Goal: Task Accomplishment & Management: Use online tool/utility

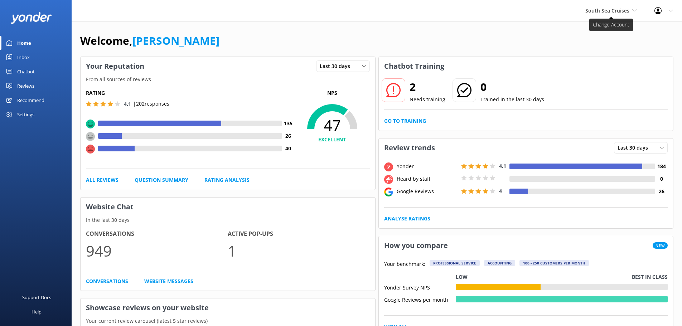
drag, startPoint x: 603, startPoint y: 19, endPoint x: 599, endPoint y: 13, distance: 6.9
click at [602, 18] on div "South Sea Cruises South Sea Cruises Malamala Beach Club Awesome Adventures Fiji…" at bounding box center [611, 10] width 69 height 21
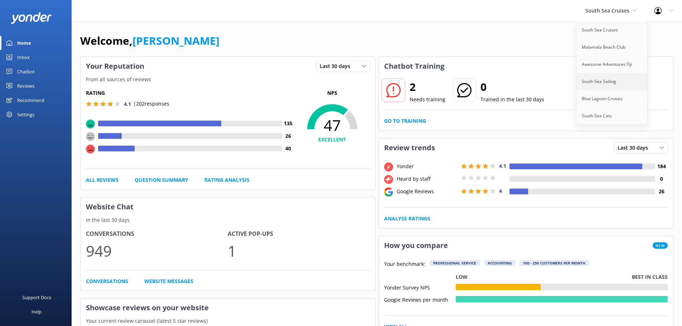
click at [599, 83] on link "South Sea Sailing" at bounding box center [613, 81] width 72 height 17
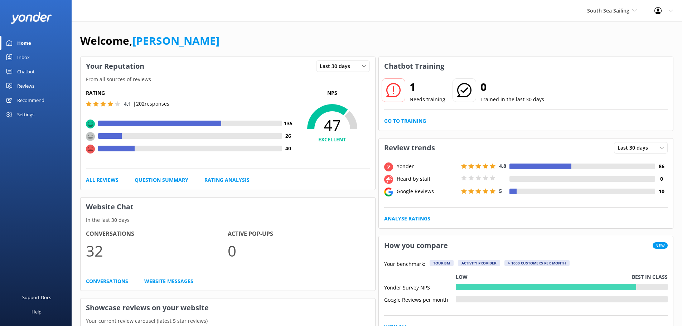
click at [27, 76] on div "Chatbot" at bounding box center [26, 71] width 18 height 14
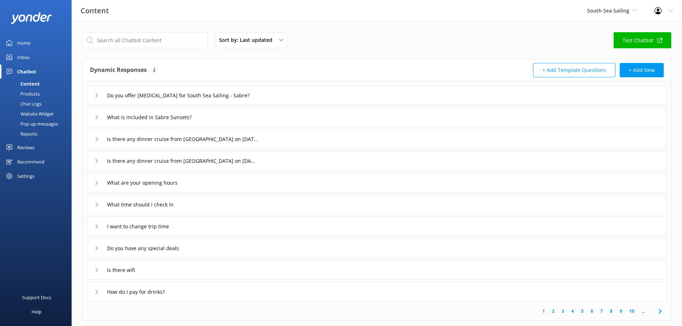
click at [35, 122] on div "Pop-up messages" at bounding box center [31, 124] width 54 height 10
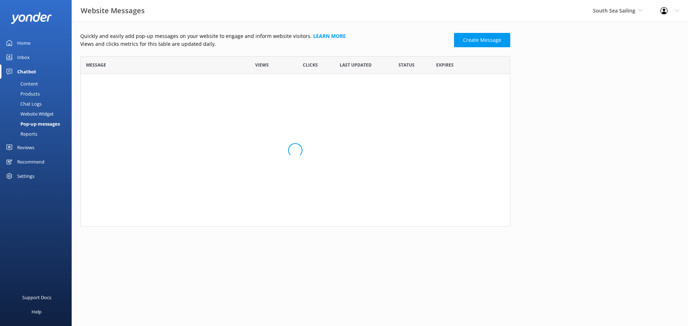
scroll to position [43, 425]
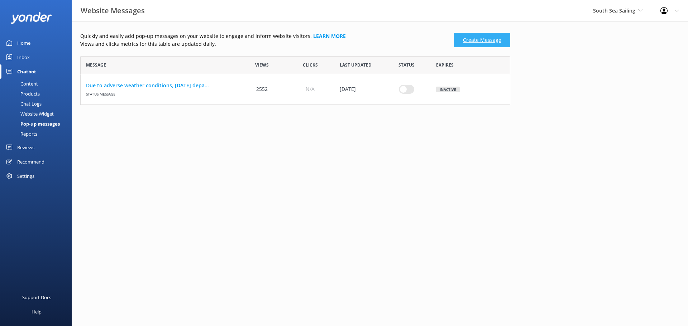
click at [474, 43] on link "Create Message" at bounding box center [482, 40] width 56 height 14
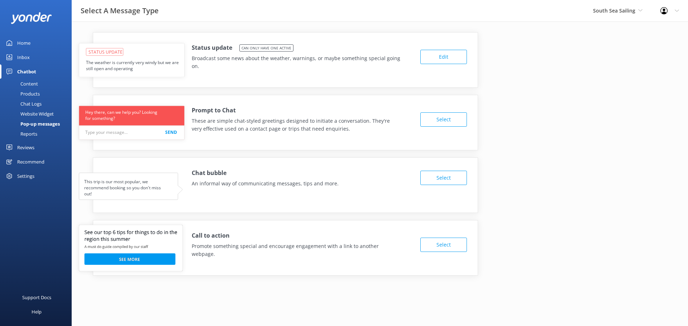
click at [437, 177] on button "Select" at bounding box center [443, 178] width 47 height 14
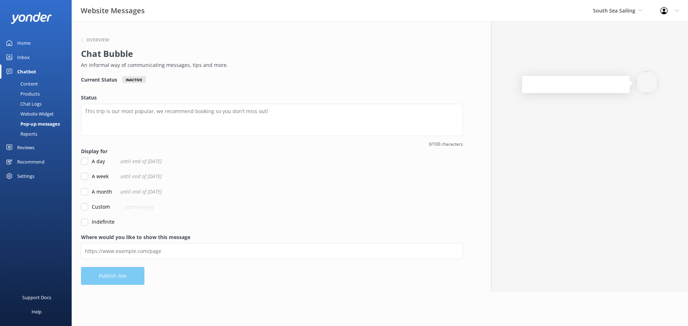
click at [90, 226] on label "Indefinite" at bounding box center [98, 222] width 34 height 8
click at [88, 226] on input "Indefinite" at bounding box center [84, 222] width 7 height 7
checkbox input "true"
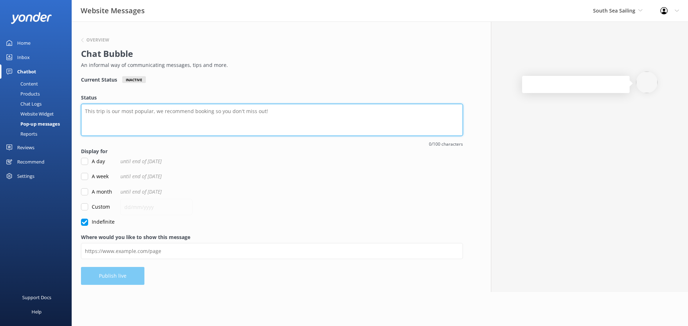
click at [158, 118] on textarea "Status" at bounding box center [272, 120] width 382 height 32
paste textarea "Bula, welcome to South Sea Sailing 👋 I'm a chatbot here to answer your question…"
drag, startPoint x: 320, startPoint y: 113, endPoint x: 334, endPoint y: 117, distance: 14.4
click at [332, 116] on textarea "Bula, welcome to South Sea Sailing 👋 I'm a chatbot here to answer your question…" at bounding box center [272, 120] width 382 height 32
type textarea "Bula, welcome to South Sea Sailing 👋 I'm a chatbot here to answer your question…"
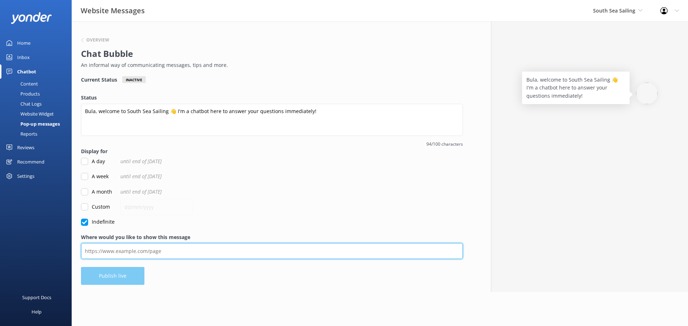
click at [125, 250] on input "Where would you like to show this message" at bounding box center [272, 251] width 382 height 16
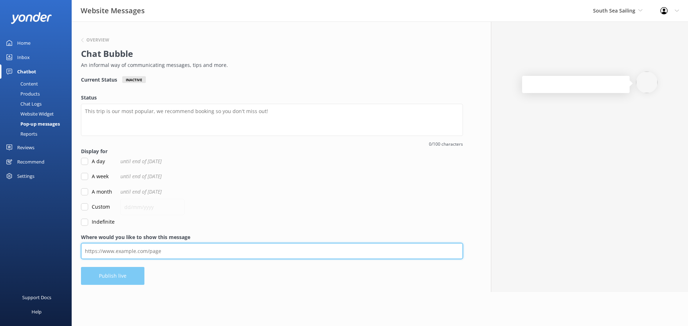
click at [145, 249] on input "Where would you like to show this message" at bounding box center [272, 251] width 382 height 16
paste input "https://www.southseasailingfiji.com/"
type input "https://www.southseasailingfiji.com/"
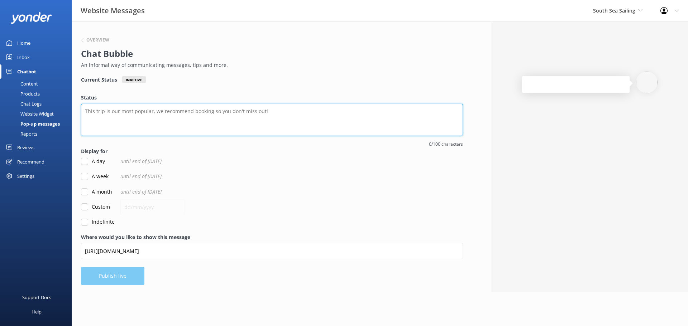
click at [155, 110] on textarea "Status" at bounding box center [272, 120] width 382 height 32
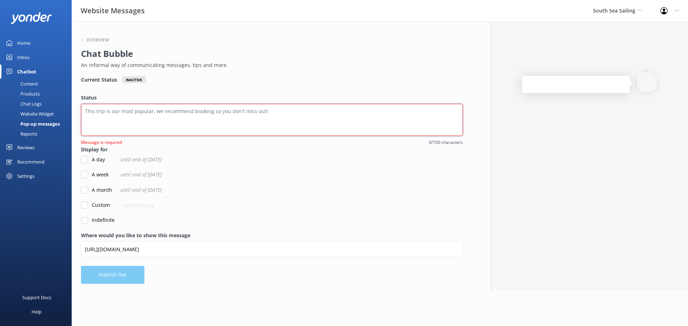
click at [159, 122] on textarea "Status" at bounding box center [272, 120] width 382 height 32
paste textarea "Bula, welcome to South Sea Sailing 👋 I'm a chatbot here to answer your question…"
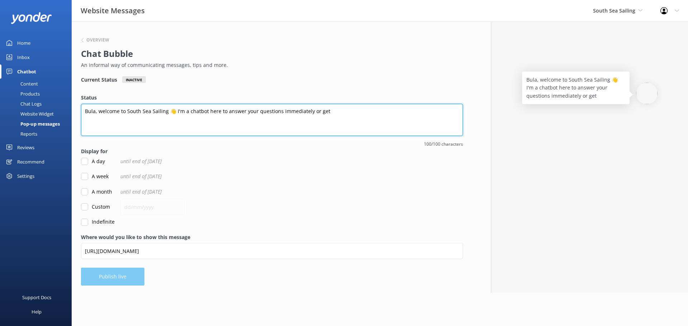
drag, startPoint x: 309, startPoint y: 110, endPoint x: 362, endPoint y: 121, distance: 54.0
click at [332, 118] on textarea "Bula, welcome to South Sea Sailing 👋 I'm a chatbot here to answer your question…" at bounding box center [272, 120] width 382 height 32
drag, startPoint x: 321, startPoint y: 114, endPoint x: 254, endPoint y: 129, distance: 68.6
click at [322, 114] on textarea "Bula, welcome to South Sea Sailing 👋 I'm a chatbot here to answer your question…" at bounding box center [272, 120] width 382 height 32
type textarea "Bula, welcome to South Sea Sailing 👋 I'm a chatbot here to answer your question…"
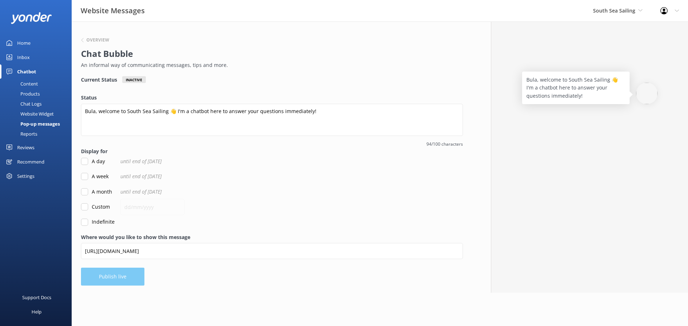
click at [100, 278] on div "Overview Chat Bubble An informal way of communicating messages, tips and more. …" at bounding box center [272, 157] width 401 height 272
click at [101, 278] on div "Overview Chat Bubble An informal way of communicating messages, tips and more. …" at bounding box center [272, 157] width 401 height 272
click at [318, 101] on label "Status" at bounding box center [272, 98] width 382 height 8
click at [318, 104] on textarea "Bula, welcome to South Sea Sailing 👋 I'm a chatbot here to answer your question…" at bounding box center [272, 120] width 382 height 32
click at [95, 227] on div "Overview Chat Bubble An informal way of communicating messages, tips and more. …" at bounding box center [272, 157] width 401 height 272
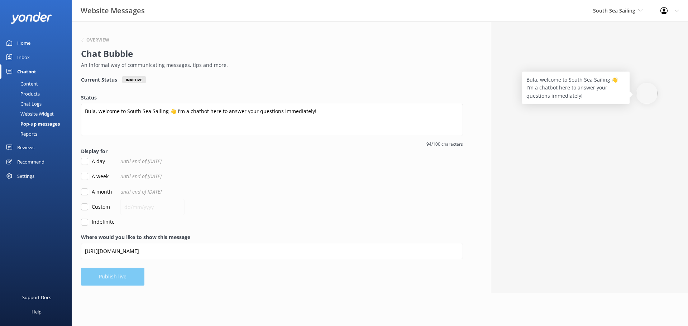
click at [101, 224] on label "Indefinite" at bounding box center [98, 222] width 34 height 8
click at [88, 224] on input "Indefinite" at bounding box center [84, 222] width 7 height 7
checkbox input "true"
click at [113, 269] on button "Publish live" at bounding box center [112, 277] width 63 height 18
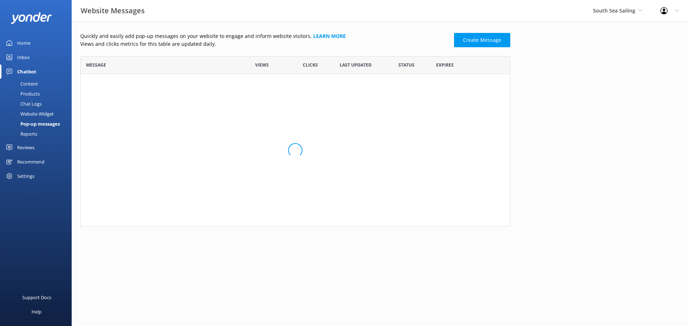
scroll to position [74, 425]
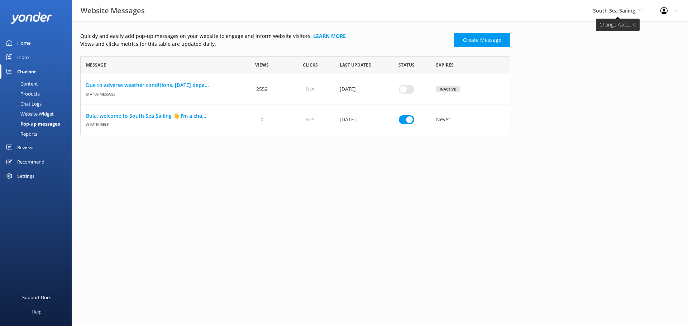
click at [617, 12] on span "South Sea Sailing" at bounding box center [614, 10] width 42 height 7
click at [614, 34] on link "South Sea Cruises" at bounding box center [620, 29] width 72 height 17
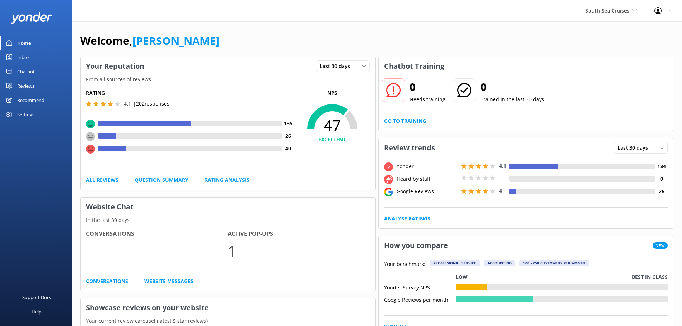
click at [27, 86] on div "Reviews" at bounding box center [25, 86] width 17 height 14
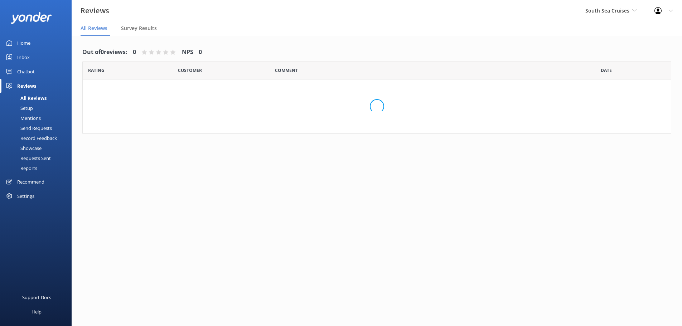
click at [23, 74] on div "Chatbot" at bounding box center [26, 71] width 18 height 14
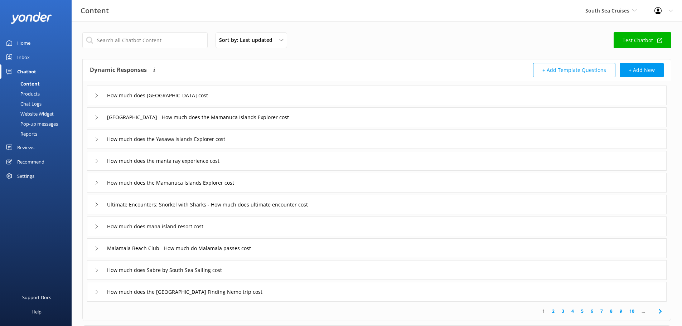
click at [34, 121] on div "Pop-up messages" at bounding box center [31, 124] width 54 height 10
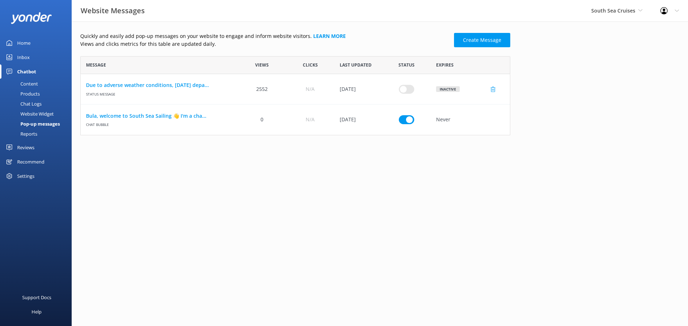
scroll to position [165, 425]
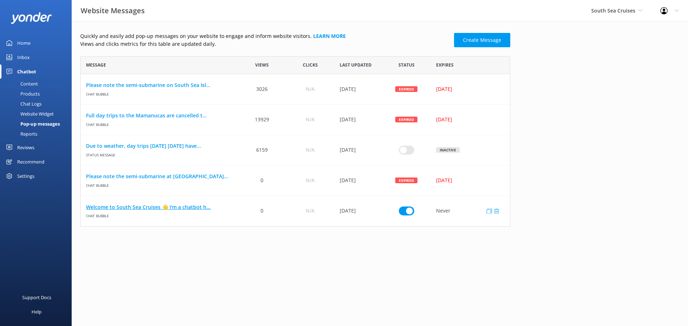
click at [152, 208] on link "Welcome to South Sea Cruises 👋 I'm a chatbot h..." at bounding box center [159, 207] width 147 height 8
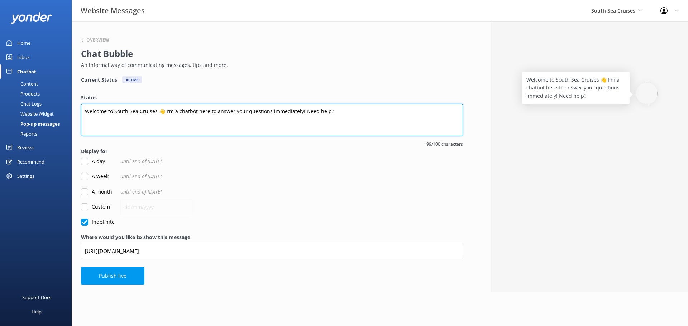
click at [152, 120] on textarea "Welcome to South Sea Cruises 👋 I'm a chatbot here to answer your questions imme…" at bounding box center [272, 120] width 382 height 32
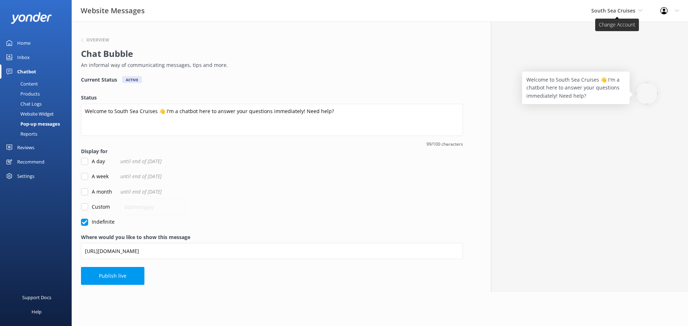
click at [621, 13] on span "South Sea Cruises" at bounding box center [613, 10] width 44 height 7
click at [623, 45] on link "Malamala Beach Club" at bounding box center [618, 47] width 72 height 17
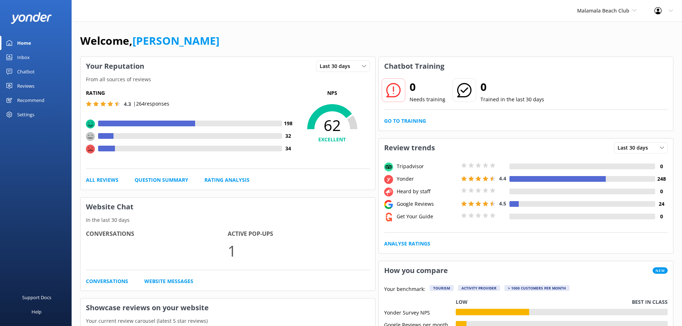
click at [20, 72] on div "Chatbot" at bounding box center [26, 71] width 18 height 14
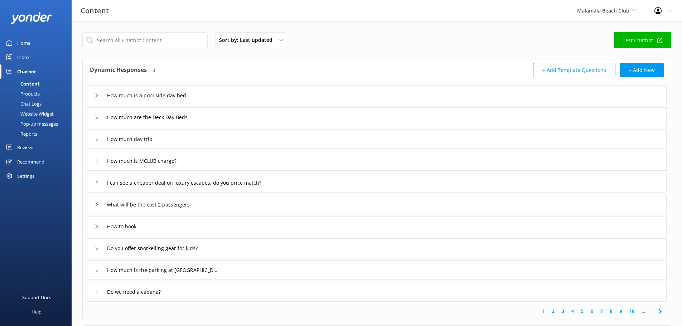
click at [40, 124] on div "Pop-up messages" at bounding box center [31, 124] width 54 height 10
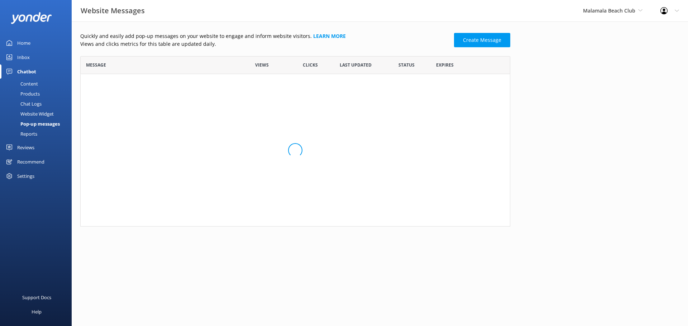
scroll to position [6, 6]
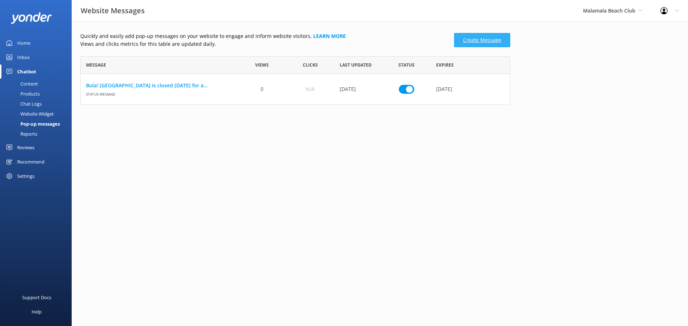
click at [479, 42] on link "Create Message" at bounding box center [482, 40] width 56 height 14
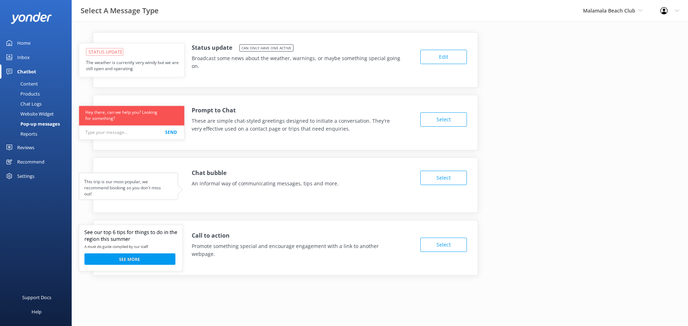
click at [431, 177] on button "Select" at bounding box center [443, 178] width 47 height 14
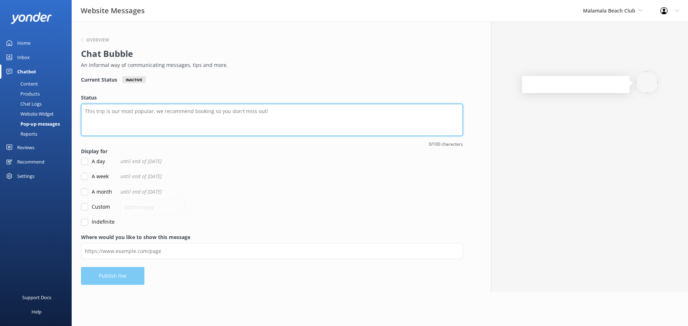
click at [150, 111] on textarea "Status" at bounding box center [272, 120] width 382 height 32
paste textarea "Bula, welcome to Malamala Beach Club! I'm a chatbot here to answer your questio…"
drag, startPoint x: 313, startPoint y: 111, endPoint x: 354, endPoint y: 116, distance: 40.7
click at [345, 116] on textarea "Bula, welcome to Malamala Beach Club! I'm a chatbot here to answer your questio…" at bounding box center [272, 120] width 382 height 32
type textarea "Bula, welcome to Malamala Beach Club! I'm a chatbot here to answer your questio…"
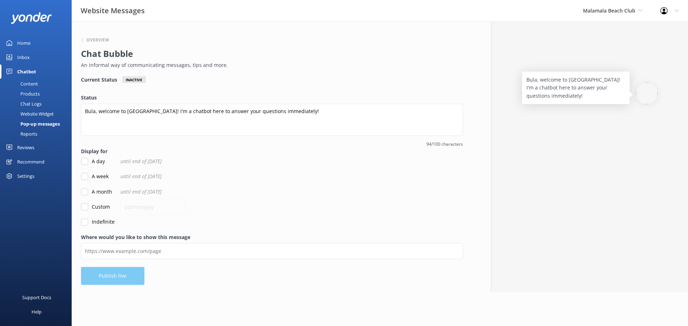
click at [107, 224] on label "Indefinite" at bounding box center [98, 222] width 34 height 8
click at [88, 224] on input "Indefinite" at bounding box center [84, 222] width 7 height 7
checkbox input "true"
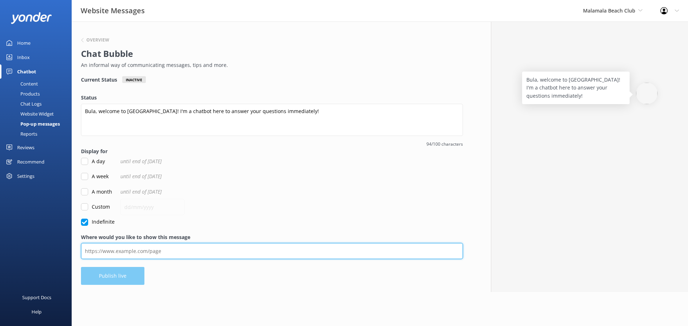
click at [109, 250] on input "Where would you like to show this message" at bounding box center [272, 251] width 382 height 16
type input "https://www.malamalabeachclub.com/"
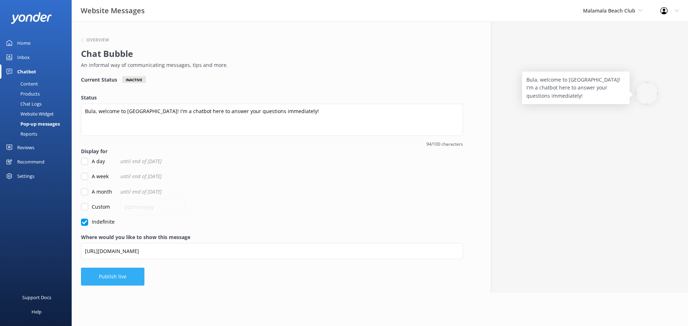
click at [109, 277] on button "Publish live" at bounding box center [112, 277] width 63 height 18
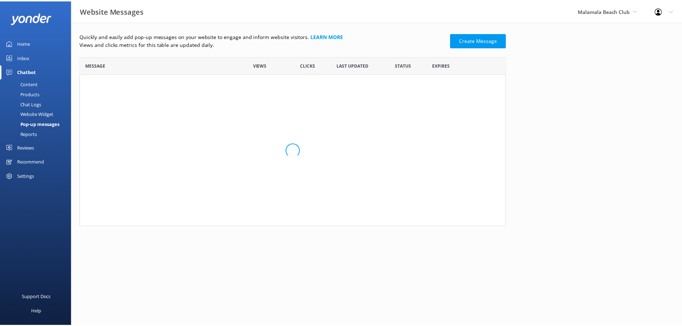
scroll to position [74, 425]
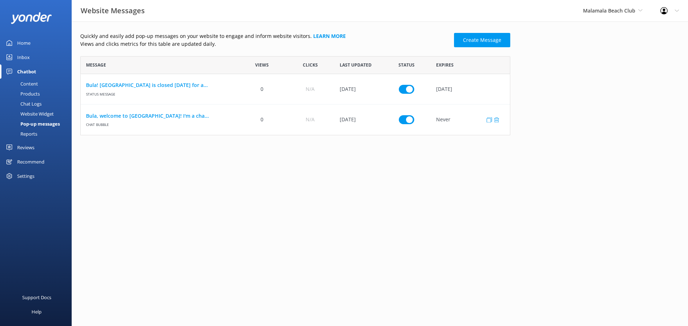
click at [410, 94] on input "row" at bounding box center [406, 89] width 15 height 9
checkbox input "false"
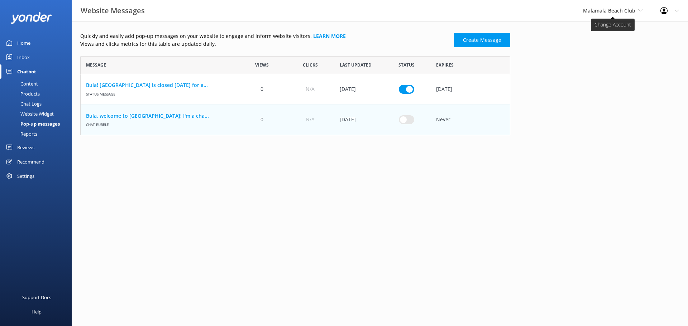
click at [599, 12] on span "Malamala Beach Club" at bounding box center [609, 10] width 52 height 7
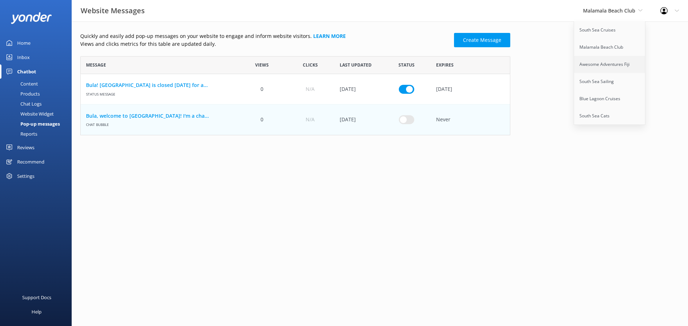
click at [602, 66] on link "Awesome Adventures Fiji" at bounding box center [610, 64] width 72 height 17
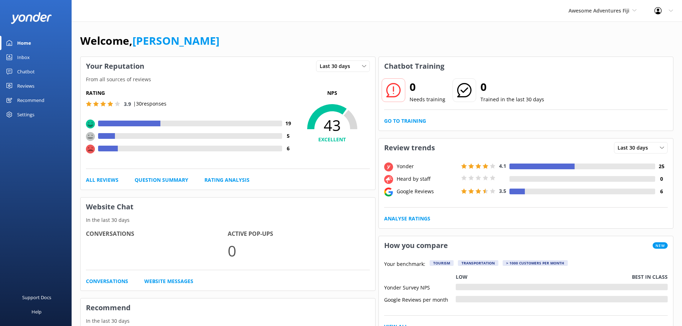
click at [28, 75] on div "Chatbot" at bounding box center [26, 71] width 18 height 14
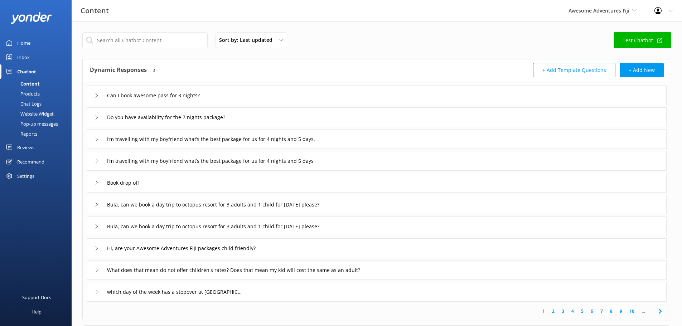
click at [36, 112] on div "Website Widget" at bounding box center [28, 114] width 49 height 10
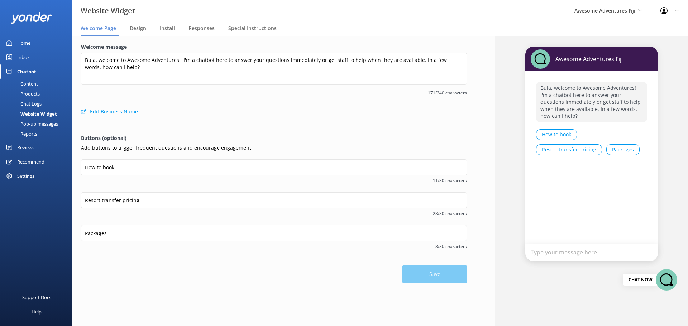
click at [41, 125] on div "Pop-up messages" at bounding box center [31, 124] width 54 height 10
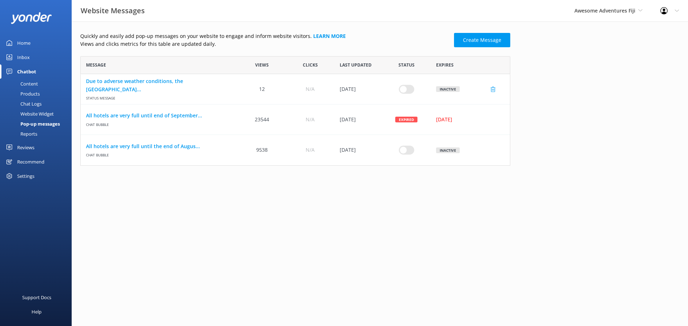
scroll to position [6, 6]
click at [464, 36] on link "Create Message" at bounding box center [482, 40] width 56 height 14
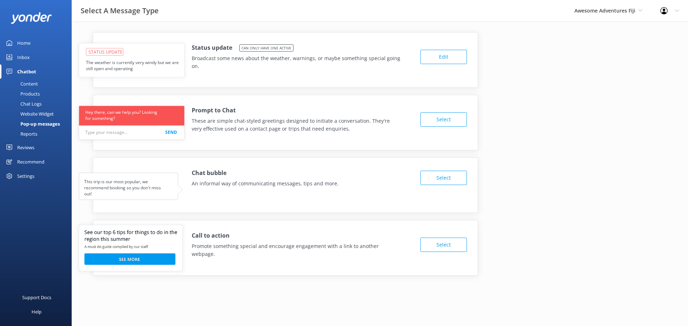
click at [434, 174] on button "Select" at bounding box center [443, 178] width 47 height 14
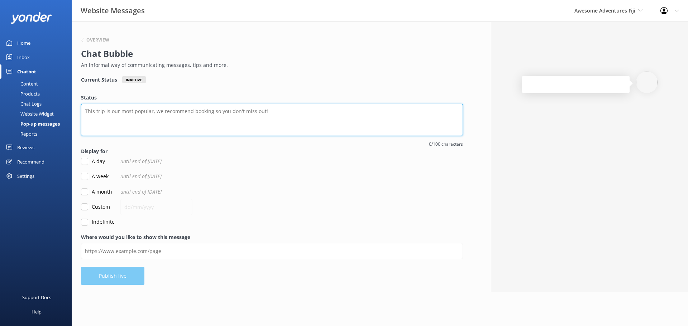
click at [176, 118] on textarea "Status" at bounding box center [272, 120] width 382 height 32
paste textarea "Bula, welcome to Awesome Adventures! I'm a chatbot here to answer your question…"
drag, startPoint x: 313, startPoint y: 112, endPoint x: 337, endPoint y: 111, distance: 23.7
click at [336, 111] on textarea "Bula, welcome to Awesome Adventures! I'm a chatbot here to answer your question…" at bounding box center [272, 120] width 382 height 32
type textarea "Bula, welcome to Awesome Adventures! I'm a chatbot here to answer your question…"
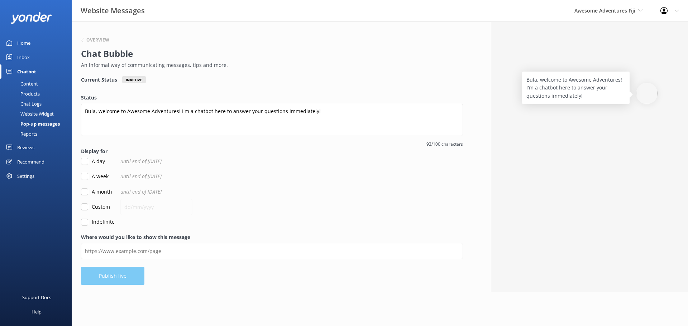
click at [101, 223] on label "Indefinite" at bounding box center [98, 222] width 34 height 8
click at [88, 223] on input "Indefinite" at bounding box center [84, 222] width 7 height 7
checkbox input "true"
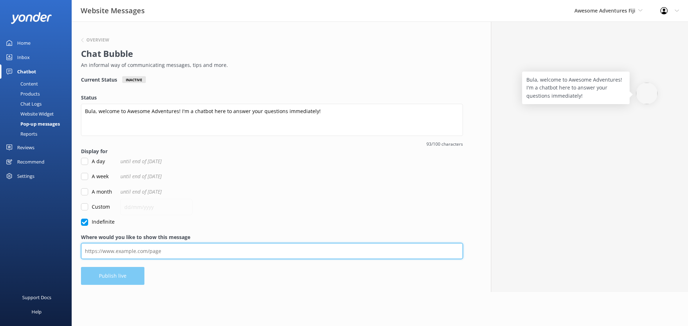
click at [108, 249] on input "Where would you like to show this message" at bounding box center [272, 251] width 382 height 16
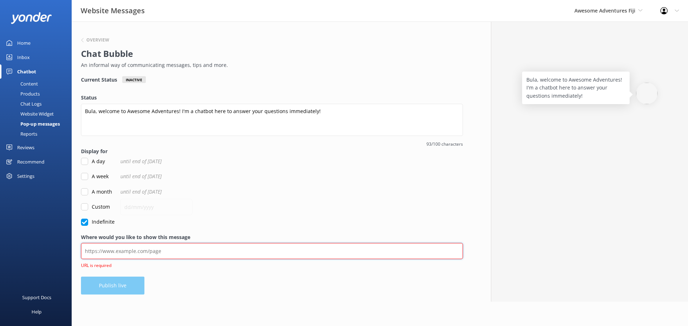
click at [151, 253] on input "Where would you like to show this message" at bounding box center [272, 251] width 382 height 16
paste input "https://www.awesomefiji.com/"
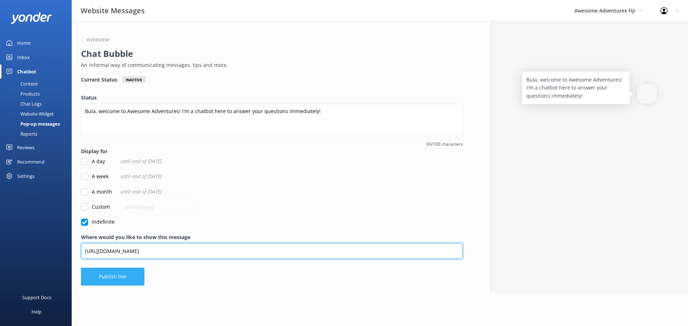
type input "https://www.awesomefiji.com/"
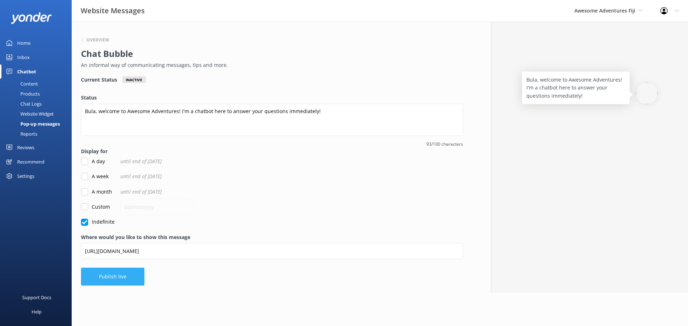
click at [107, 277] on button "Publish live" at bounding box center [112, 277] width 63 height 18
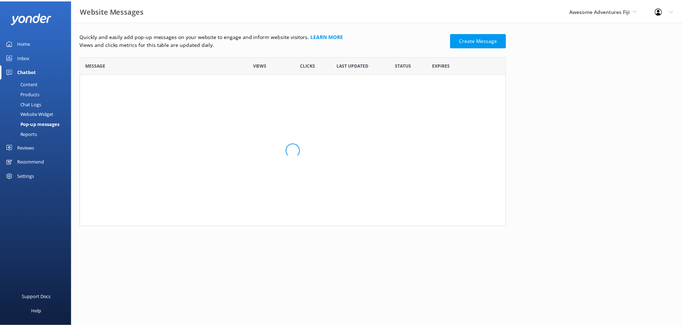
scroll to position [135, 425]
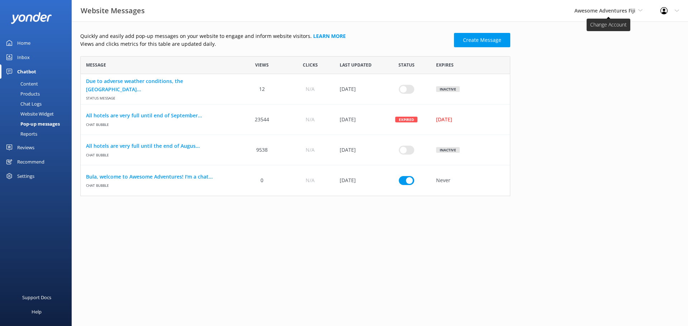
click at [594, 11] on span "Awesome Adventures Fiji" at bounding box center [604, 10] width 61 height 7
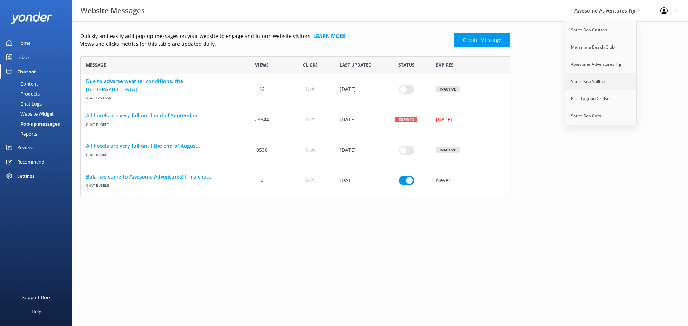
click at [601, 81] on link "South Sea Sailing" at bounding box center [601, 81] width 72 height 17
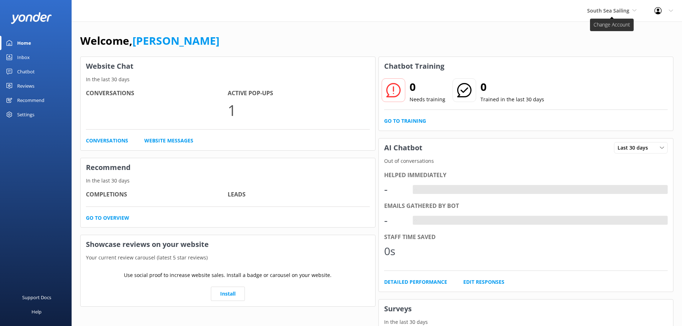
click at [601, 11] on span "South Sea Sailing" at bounding box center [609, 10] width 42 height 7
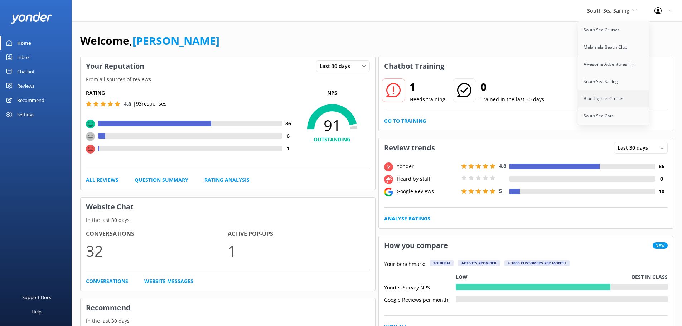
click at [601, 99] on link "Blue Lagoon Cruises" at bounding box center [615, 98] width 72 height 17
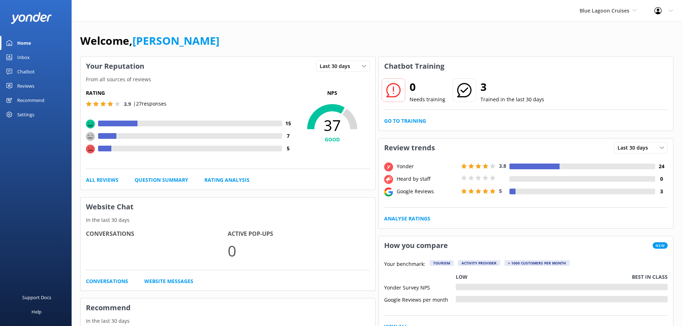
click at [20, 70] on div "Chatbot" at bounding box center [26, 71] width 18 height 14
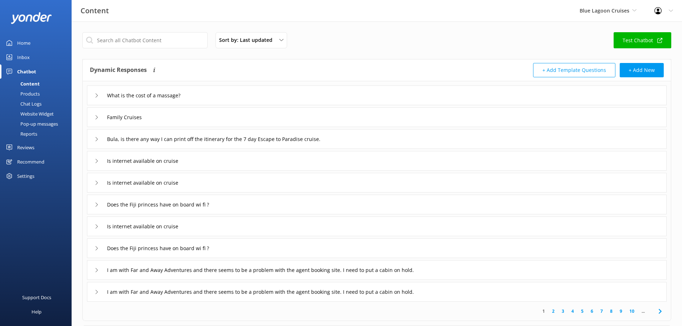
click at [29, 125] on div "Pop-up messages" at bounding box center [31, 124] width 54 height 10
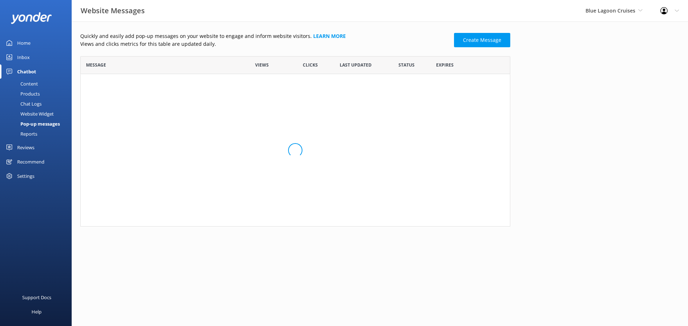
scroll to position [43, 425]
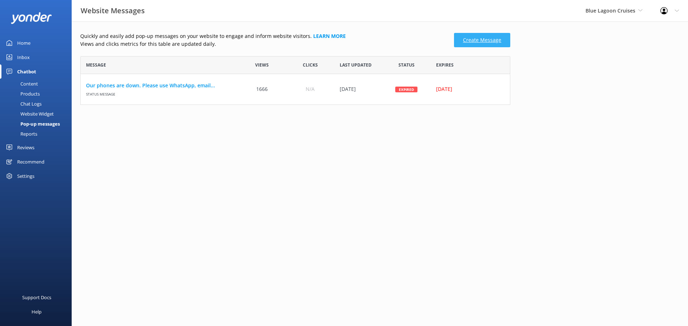
click at [476, 36] on link "Create Message" at bounding box center [482, 40] width 56 height 14
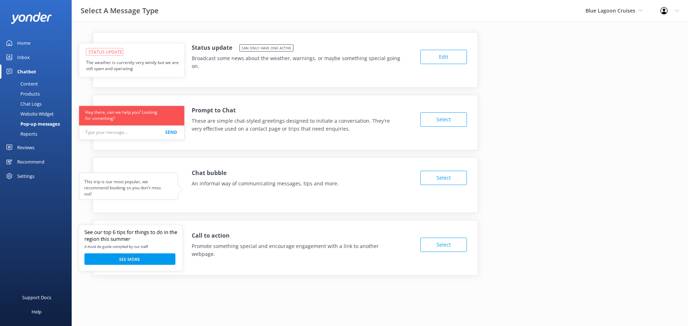
click at [126, 190] on use at bounding box center [130, 186] width 103 height 27
click at [436, 178] on button "Select" at bounding box center [443, 178] width 47 height 14
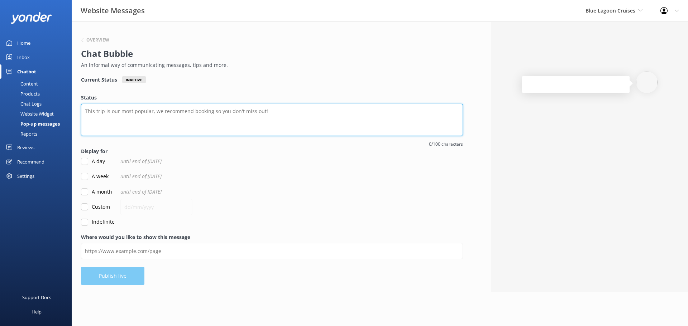
click at [124, 112] on textarea "Status" at bounding box center [272, 120] width 382 height 32
paste textarea "Bula! 👋 I'm a virtual assistant for Blue Lagoon Cruises. I can answer questions…"
drag, startPoint x: 299, startPoint y: 106, endPoint x: 331, endPoint y: 109, distance: 31.6
click at [329, 110] on textarea "Bula! 👋 I'm a virtual assistant for Blue Lagoon Cruises. I can answer questions…" at bounding box center [272, 120] width 382 height 32
type textarea "Bula! 👋 I'm a virtual assistant for Blue Lagoon Cruises. I can answer questions…"
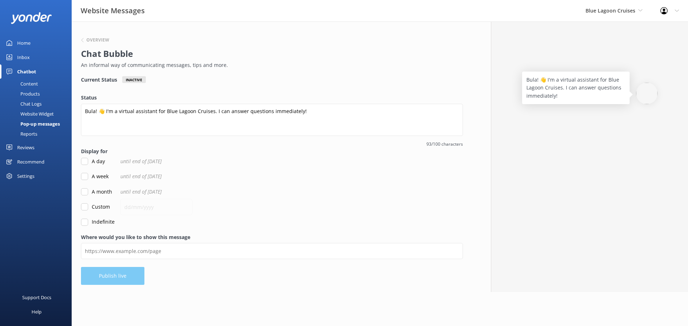
click at [85, 225] on input "Indefinite" at bounding box center [84, 222] width 7 height 7
checkbox input "true"
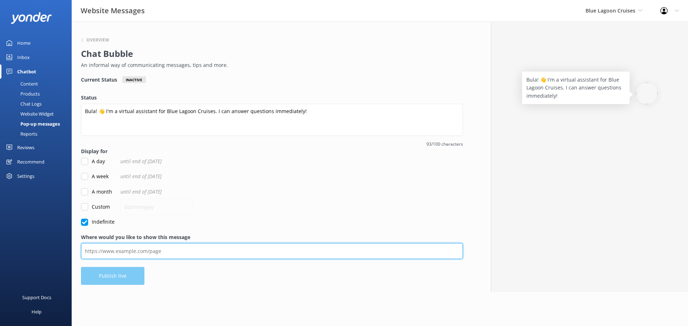
click at [94, 243] on input "Where would you like to show this message" at bounding box center [272, 251] width 382 height 16
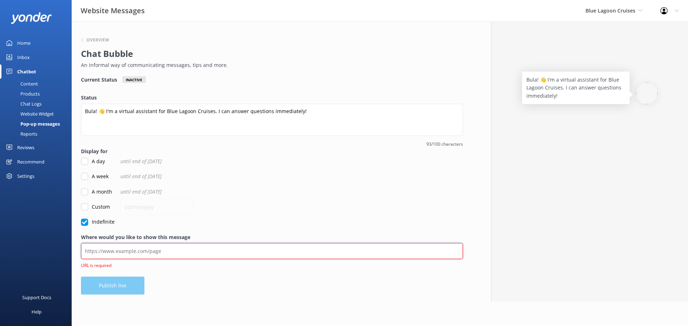
click at [176, 251] on input "Where would you like to show this message" at bounding box center [272, 251] width 382 height 16
paste input "https://www.bluelagooncruises.com/"
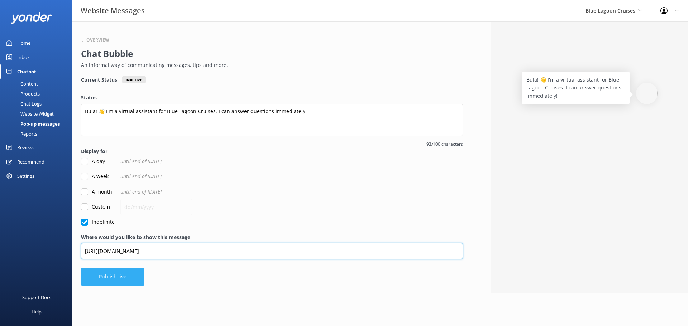
type input "https://www.bluelagooncruises.com/"
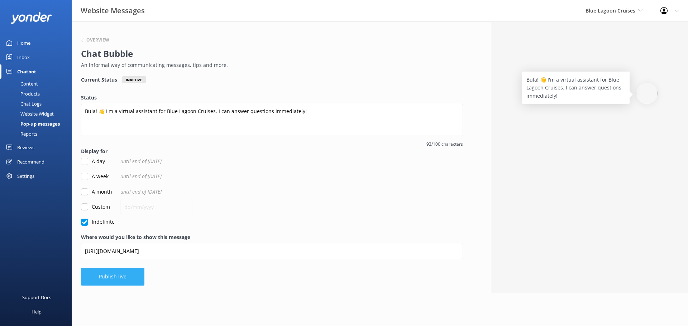
click at [111, 276] on button "Publish live" at bounding box center [112, 277] width 63 height 18
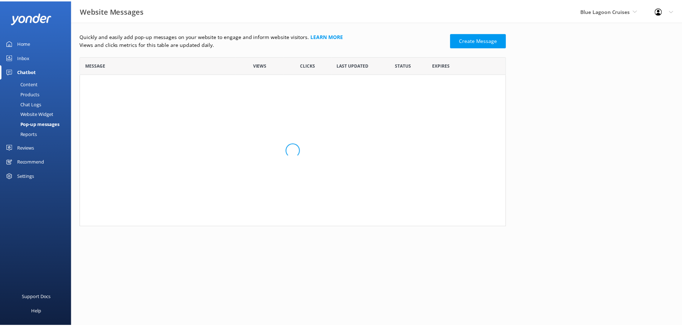
scroll to position [74, 425]
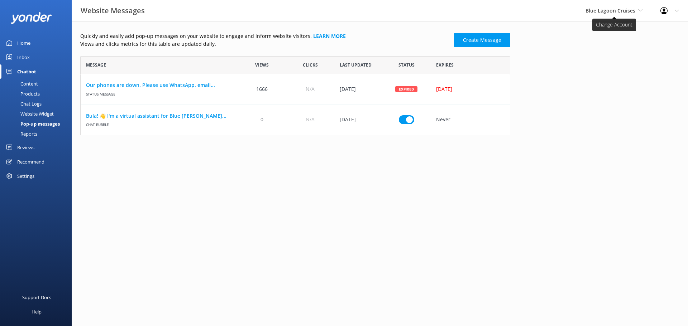
click at [590, 9] on span "Blue Lagoon Cruises" at bounding box center [610, 10] width 50 height 7
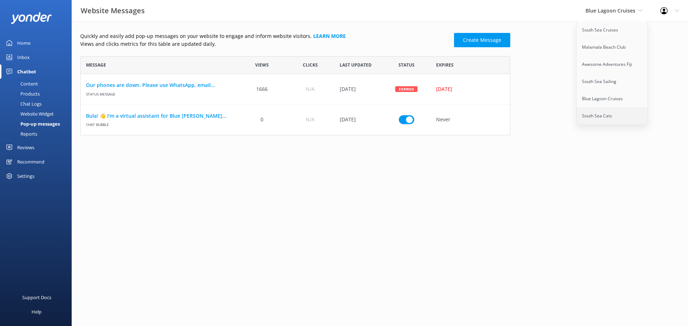
click at [590, 109] on link "South Sea Cats" at bounding box center [612, 115] width 72 height 17
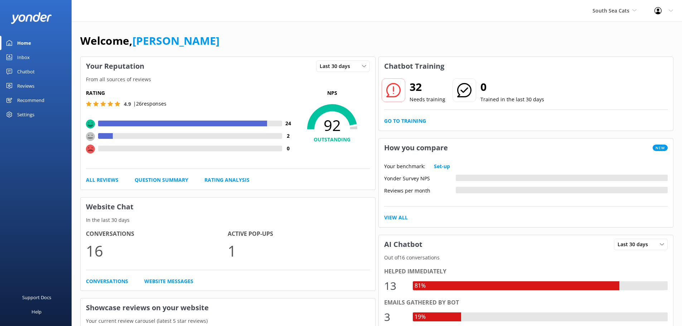
click at [18, 73] on div "Chatbot" at bounding box center [26, 71] width 18 height 14
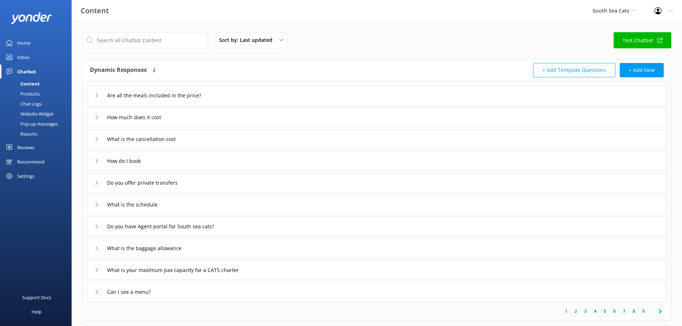
click at [34, 123] on div "Pop-up messages" at bounding box center [31, 124] width 54 height 10
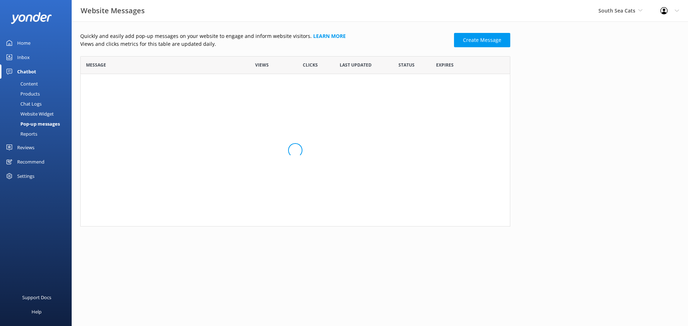
scroll to position [43, 425]
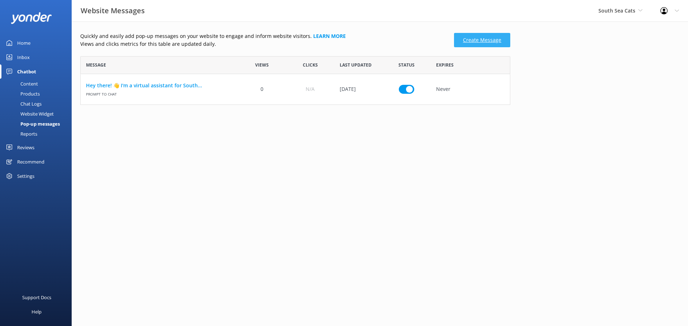
click at [495, 39] on link "Create Message" at bounding box center [482, 40] width 56 height 14
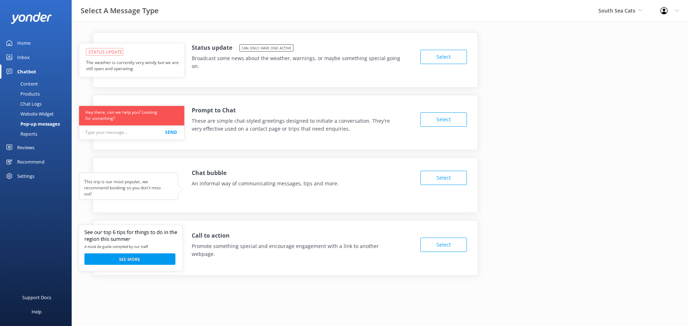
click at [439, 178] on button "Select" at bounding box center [443, 178] width 47 height 14
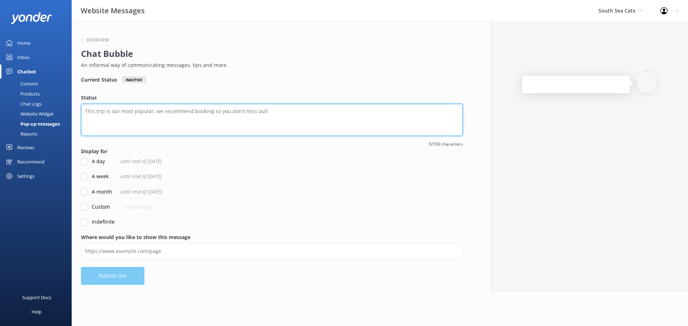
click at [146, 120] on textarea "Status" at bounding box center [272, 120] width 382 height 32
paste textarea "Hey there! 👋 I'm a virtual assistant for South Sea Cats Resort Transfers and Ri…"
click at [109, 112] on textarea "Hey there! 👋 I'm a virtual assistant for South Sea Cats Resort Transfers and Ri…" at bounding box center [272, 120] width 382 height 32
click at [292, 110] on textarea "Bula. 👋 I'm a virtual assistant for South Sea Cats Resort Transfers and Ride & …" at bounding box center [272, 120] width 382 height 32
type textarea "Bula. 👋 I'm a virtual assistant for South Sea Cats Resort Transfers and Ride & …"
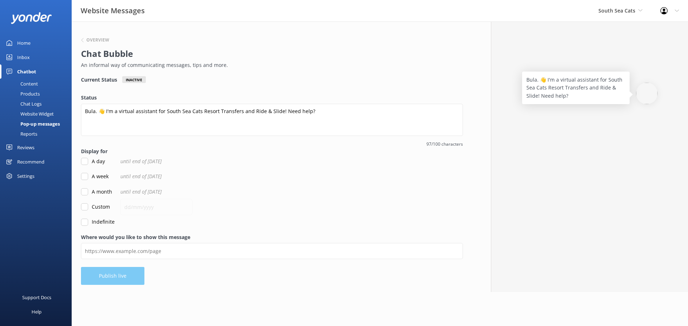
click at [106, 222] on label "Indefinite" at bounding box center [98, 222] width 34 height 8
click at [88, 222] on input "Indefinite" at bounding box center [84, 222] width 7 height 7
checkbox input "true"
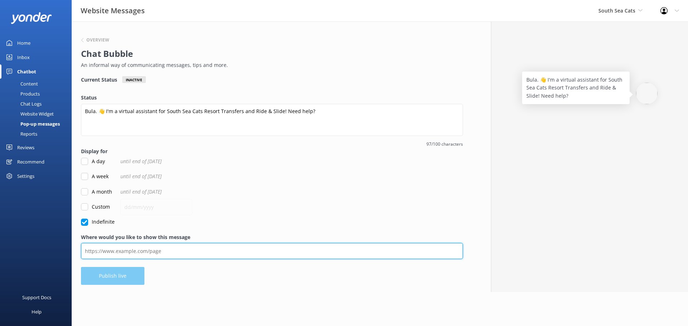
drag, startPoint x: 133, startPoint y: 243, endPoint x: 139, endPoint y: 253, distance: 12.1
click at [133, 243] on input "Where would you like to show this message" at bounding box center [272, 251] width 382 height 16
click at [139, 253] on input "Where would you like to show this message" at bounding box center [272, 251] width 382 height 16
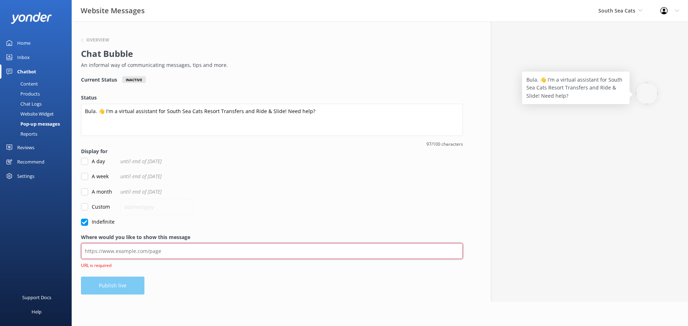
click at [142, 254] on input "Where would you like to show this message" at bounding box center [272, 251] width 382 height 16
paste input "[URL][DOMAIN_NAME]"
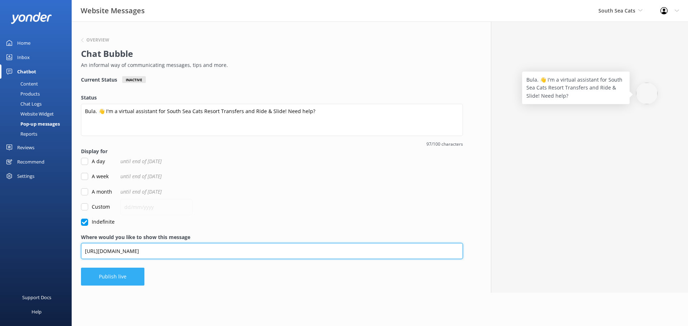
type input "[URL][DOMAIN_NAME]"
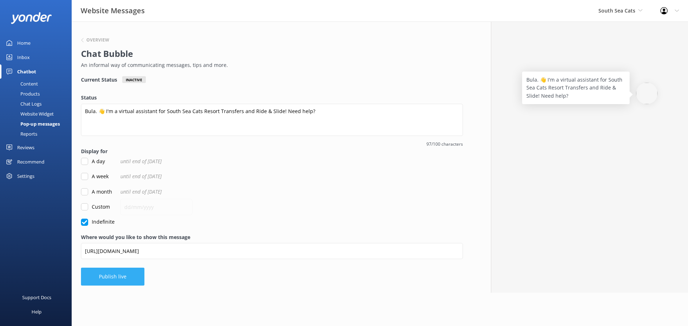
click at [124, 277] on button "Publish live" at bounding box center [112, 277] width 63 height 18
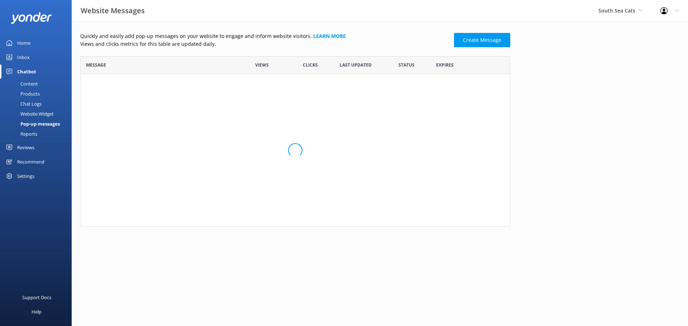
scroll to position [6, 6]
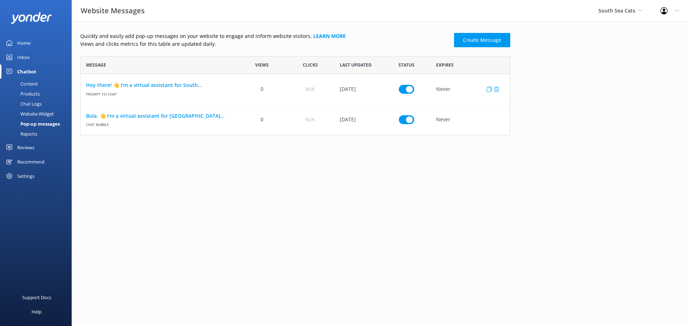
click at [402, 89] on input "row" at bounding box center [406, 89] width 15 height 9
checkbox input "false"
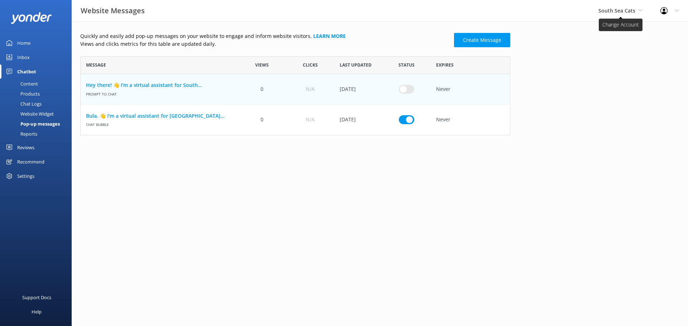
click at [618, 15] on span "South Sea Cats" at bounding box center [620, 11] width 44 height 8
click at [546, 49] on div "Quickly and easily add pop-up messages on your website to engage and inform web…" at bounding box center [380, 85] width 616 height 128
click at [546, 144] on div "Quickly and easily add pop-up messages on your website to engage and inform web…" at bounding box center [380, 85] width 616 height 128
click at [33, 104] on div "Chat Logs" at bounding box center [22, 104] width 37 height 10
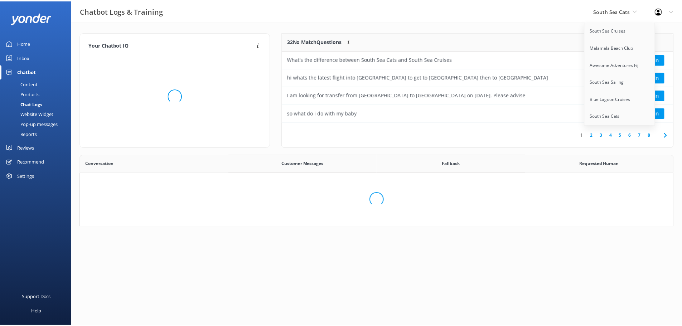
scroll to position [246, 588]
